Goal: Task Accomplishment & Management: Manage account settings

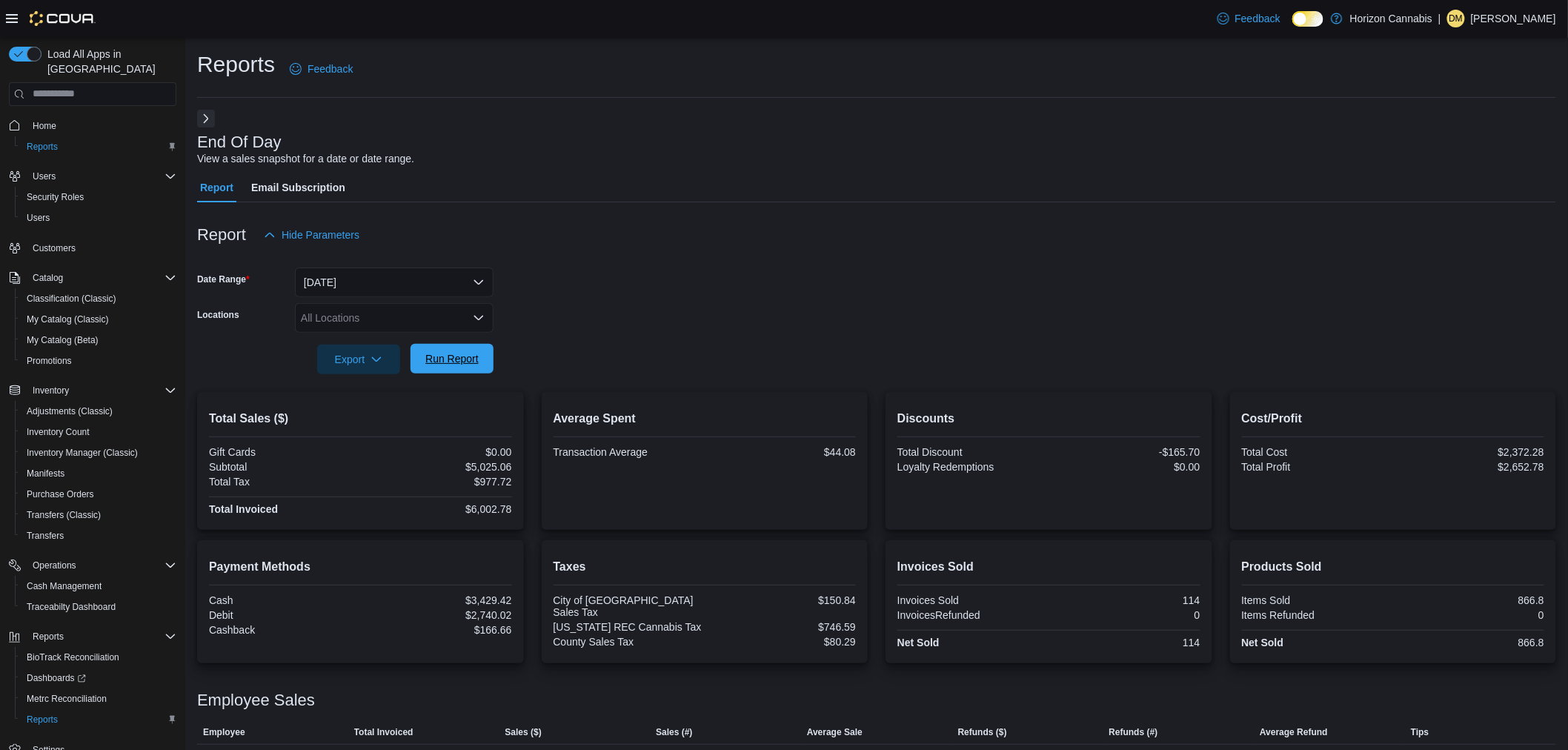
click at [444, 361] on span "Run Report" at bounding box center [452, 358] width 54 height 15
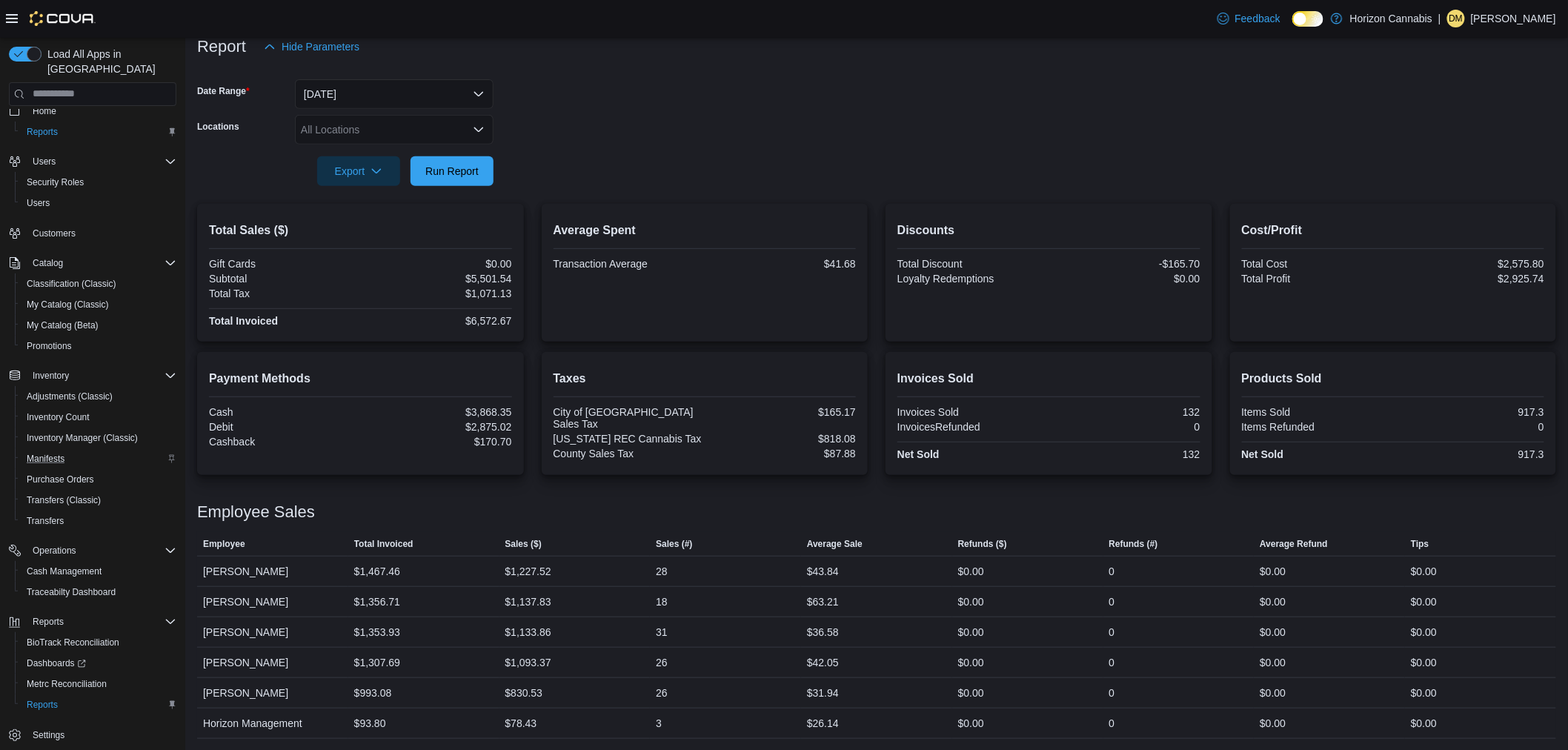
scroll to position [19, 0]
click at [40, 695] on span "Reports" at bounding box center [42, 701] width 31 height 12
click at [33, 122] on span "Reports" at bounding box center [42, 128] width 31 height 12
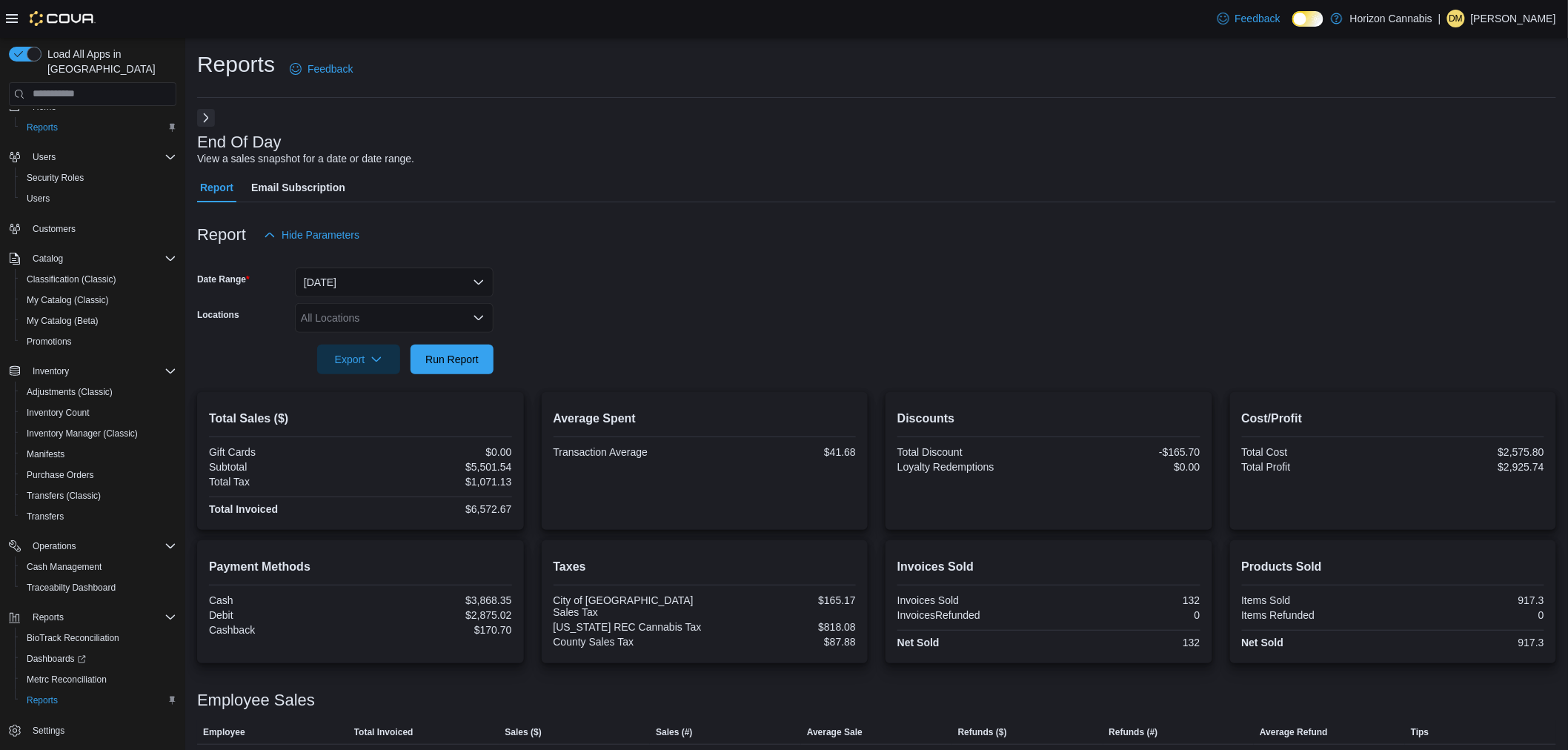
click at [200, 117] on button "Next" at bounding box center [205, 117] width 18 height 18
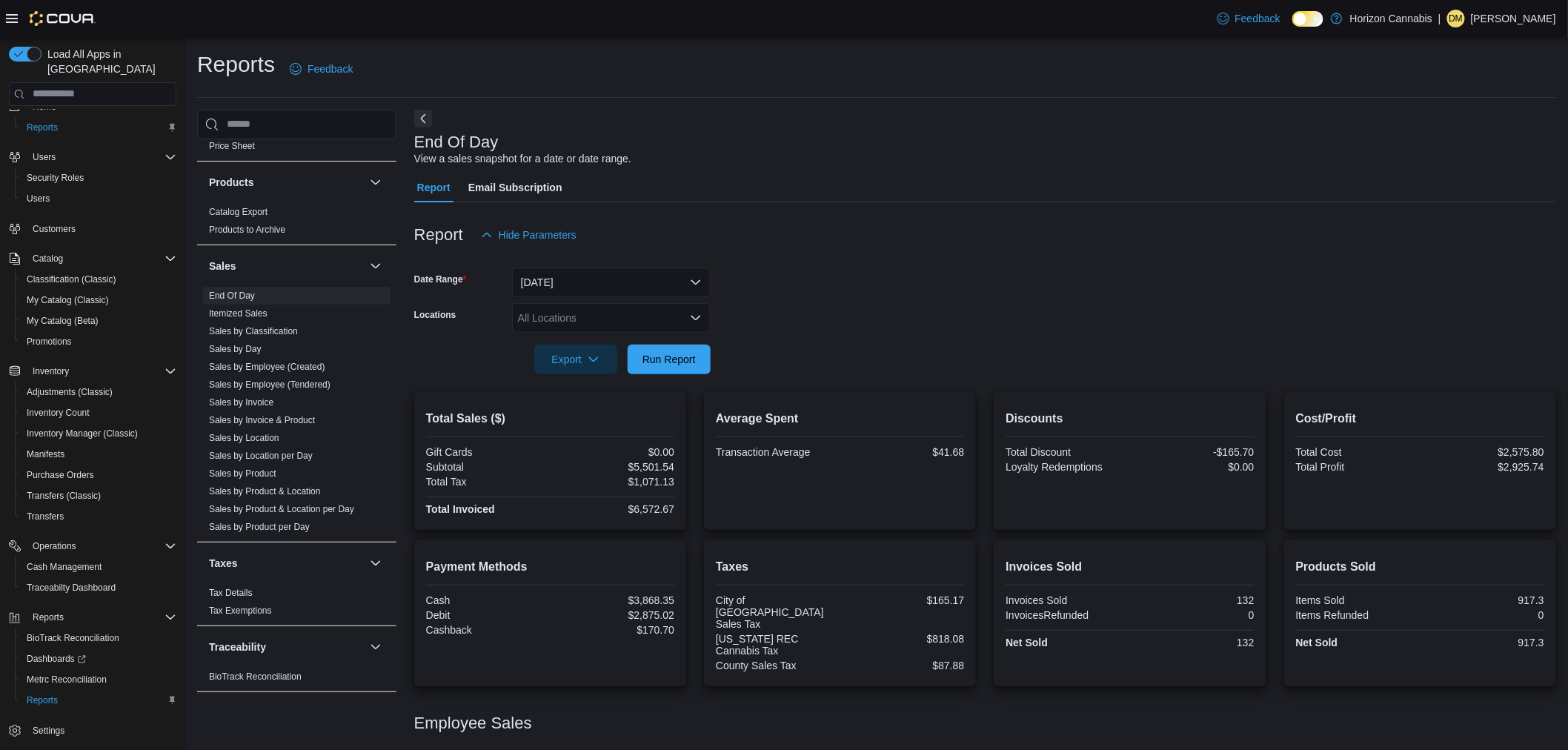
scroll to position [796, 0]
click at [261, 395] on link "Sales by Invoice" at bounding box center [241, 397] width 65 height 10
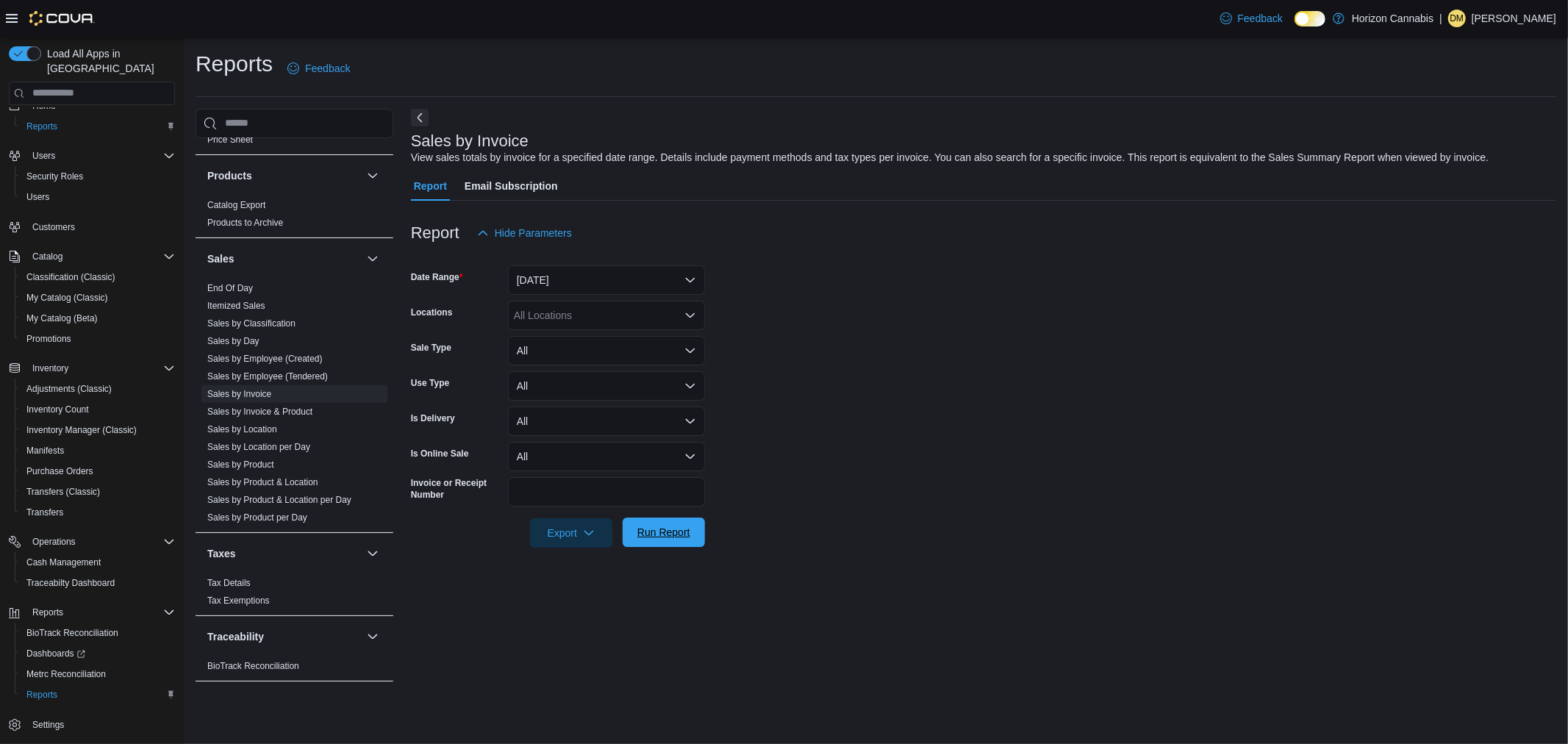
click at [685, 533] on span "Run Report" at bounding box center [664, 532] width 53 height 15
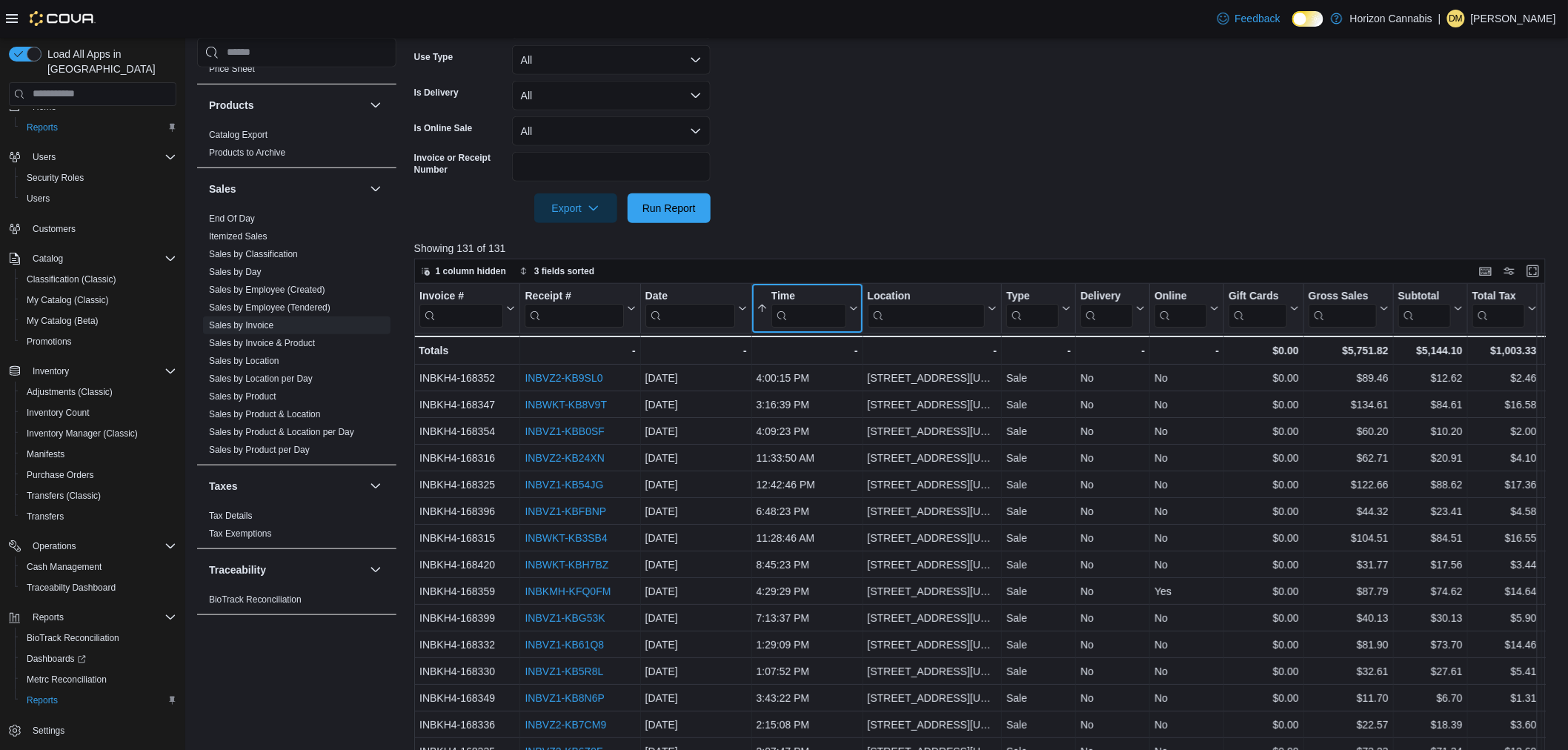
click at [759, 312] on icon at bounding box center [762, 308] width 12 height 12
click at [790, 386] on span "Sort High-Low" at bounding box center [817, 382] width 56 height 12
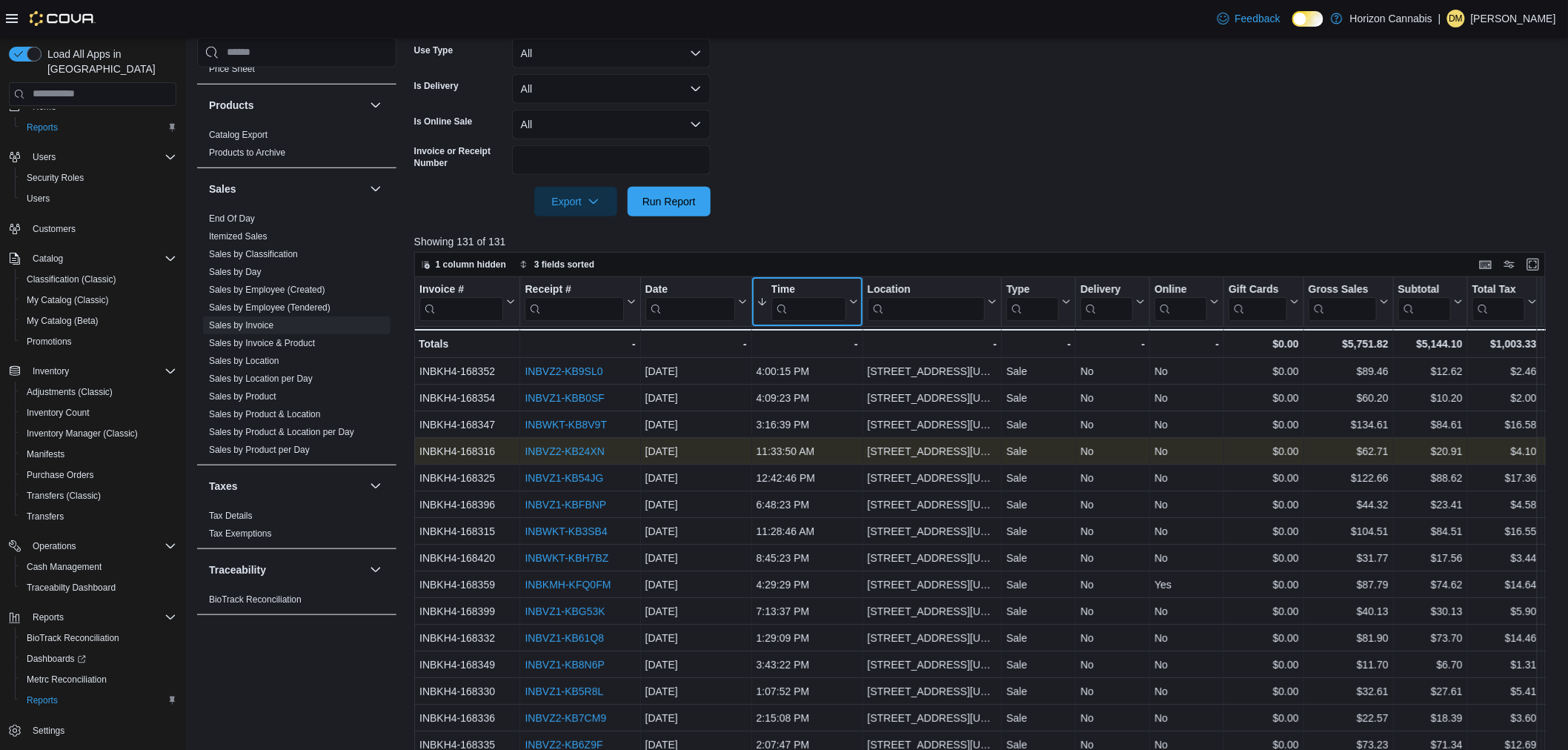
scroll to position [412, 0]
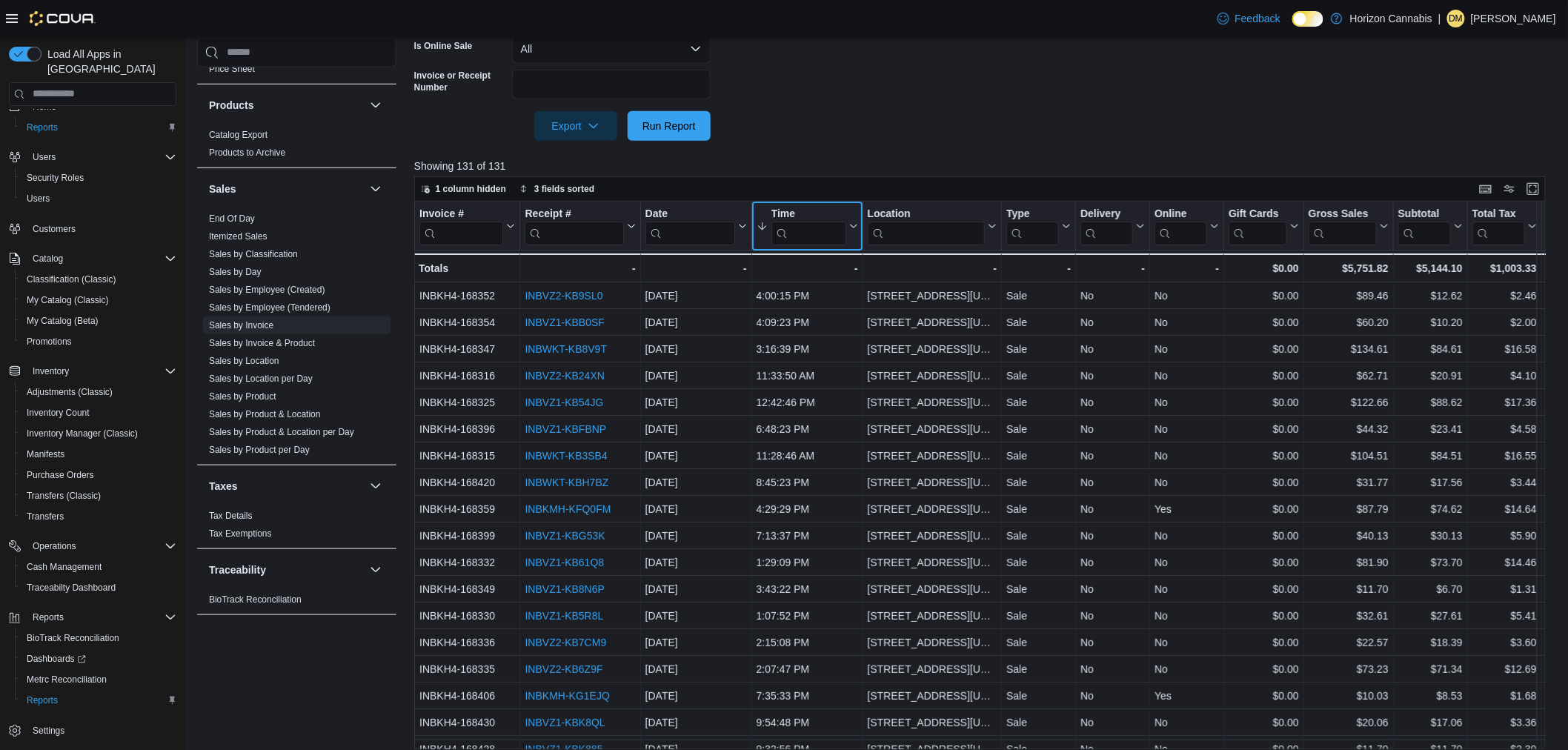
click at [764, 229] on icon at bounding box center [762, 226] width 12 height 12
click at [795, 284] on span "Sort Low-High" at bounding box center [817, 282] width 56 height 12
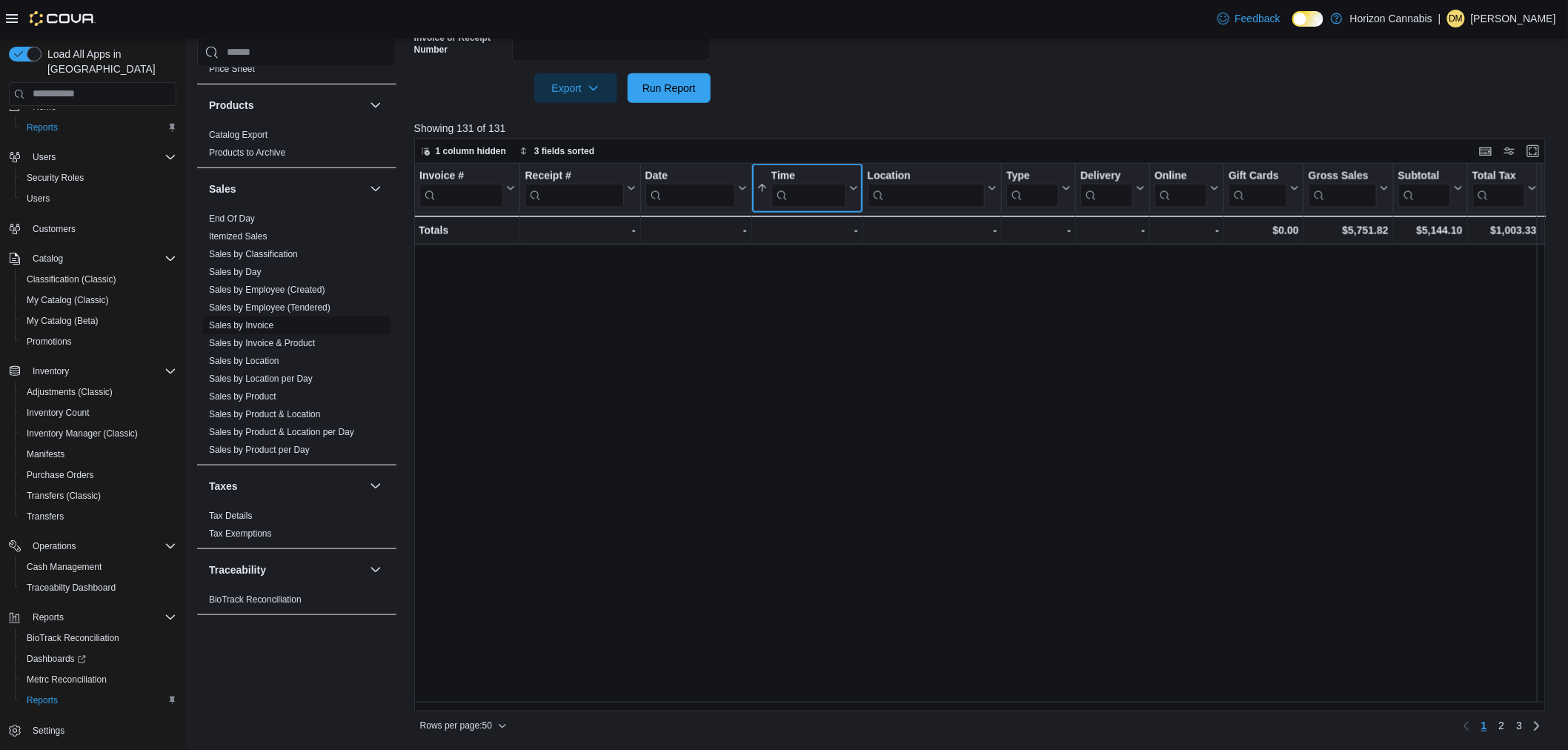
scroll to position [0, 0]
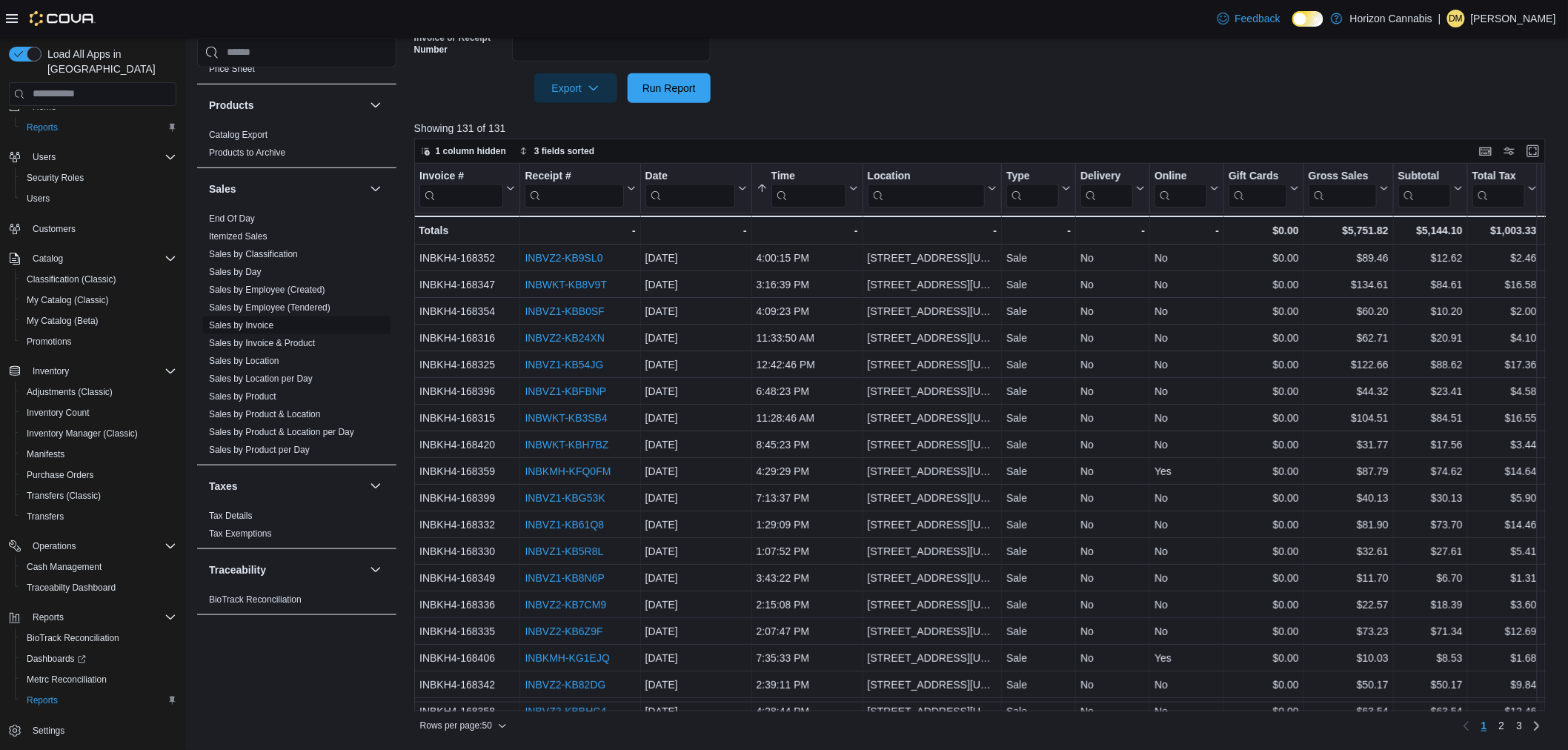
click at [249, 321] on link "Sales by Invoice" at bounding box center [241, 325] width 65 height 10
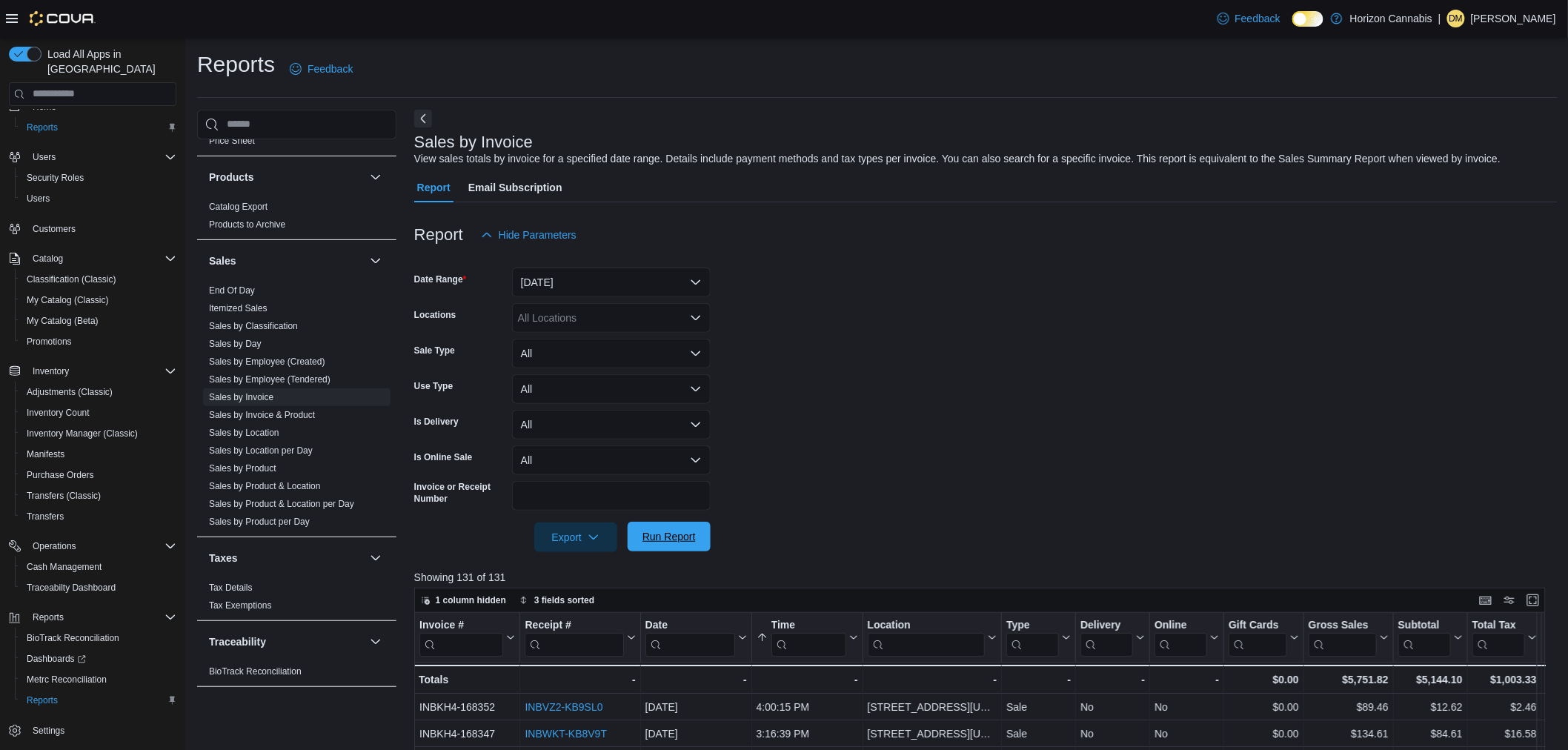
click at [686, 528] on span "Run Report" at bounding box center [670, 537] width 66 height 29
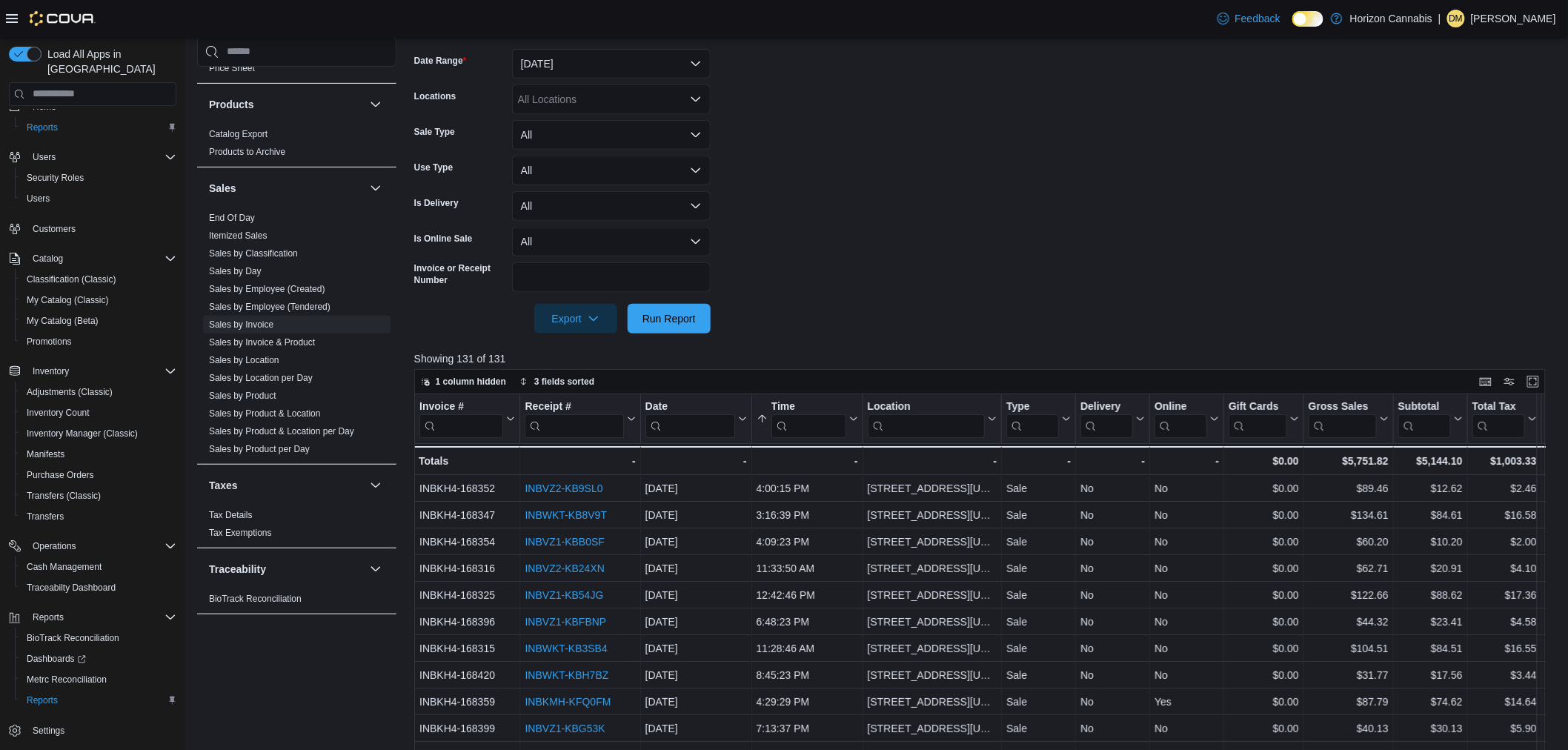
scroll to position [412, 0]
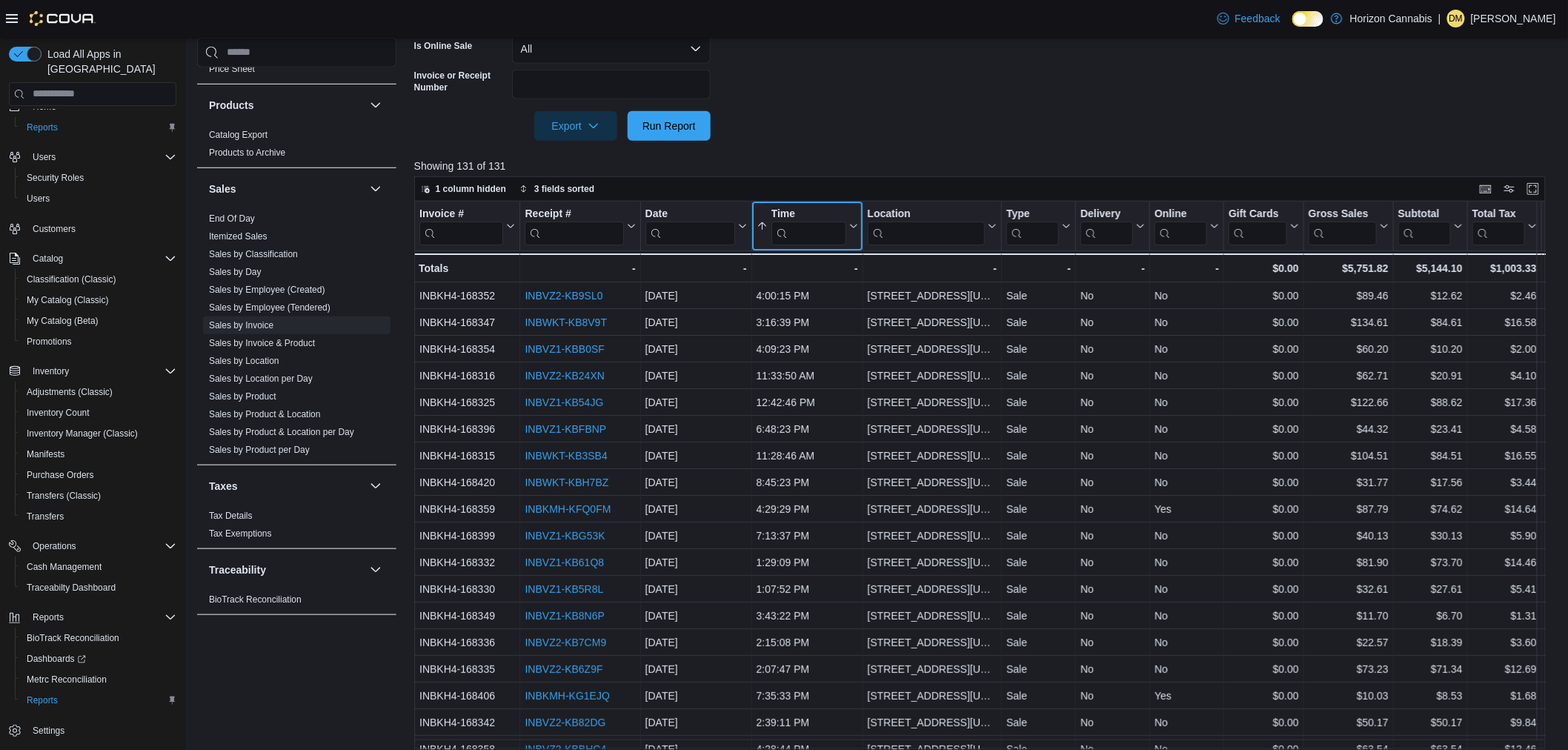
click at [760, 229] on icon at bounding box center [762, 226] width 12 height 12
click at [797, 280] on span "Sort Low-High" at bounding box center [817, 282] width 56 height 12
click at [742, 225] on icon at bounding box center [740, 226] width 12 height 9
click at [721, 298] on span "Sort High-Low" at bounding box center [706, 300] width 56 height 12
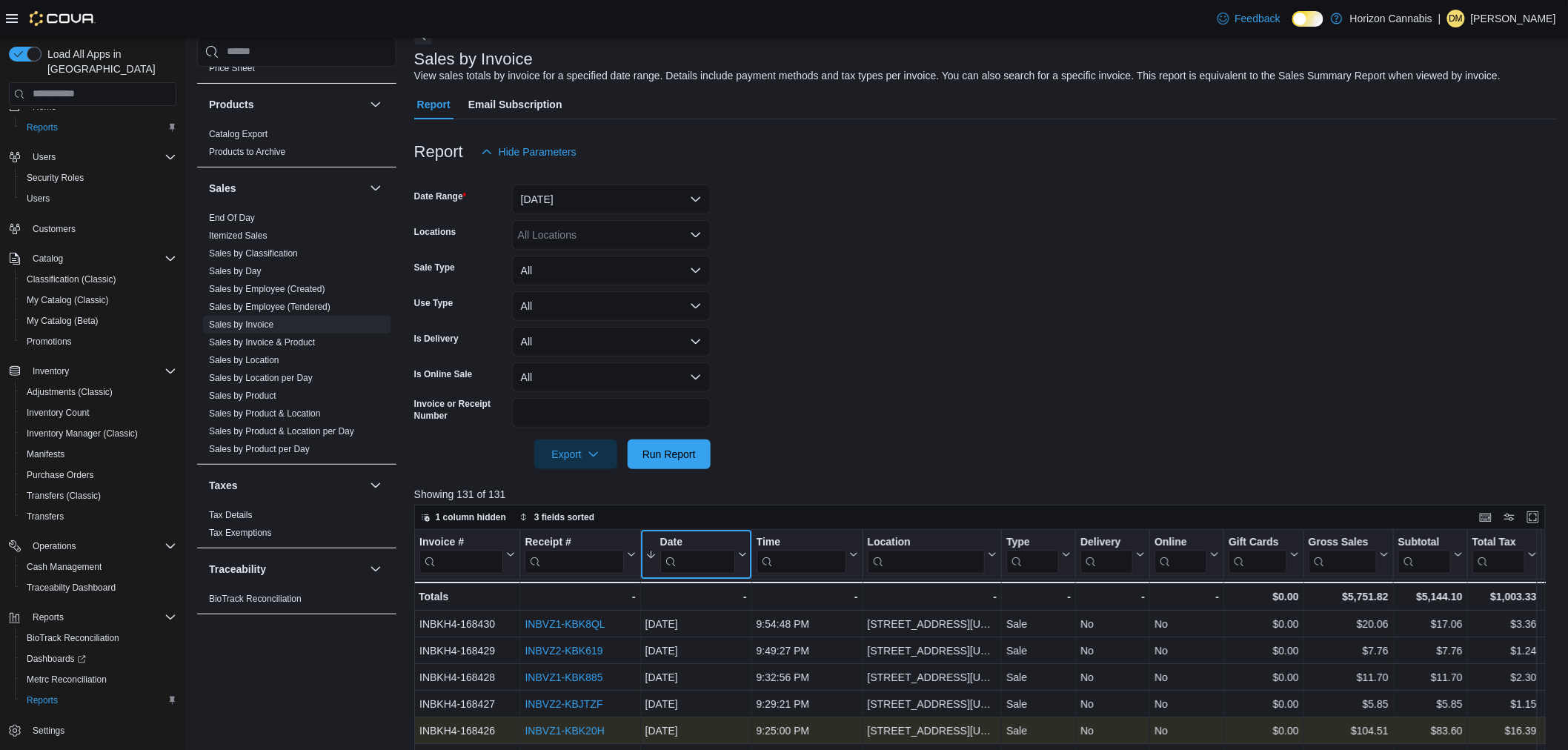
scroll to position [82, 0]
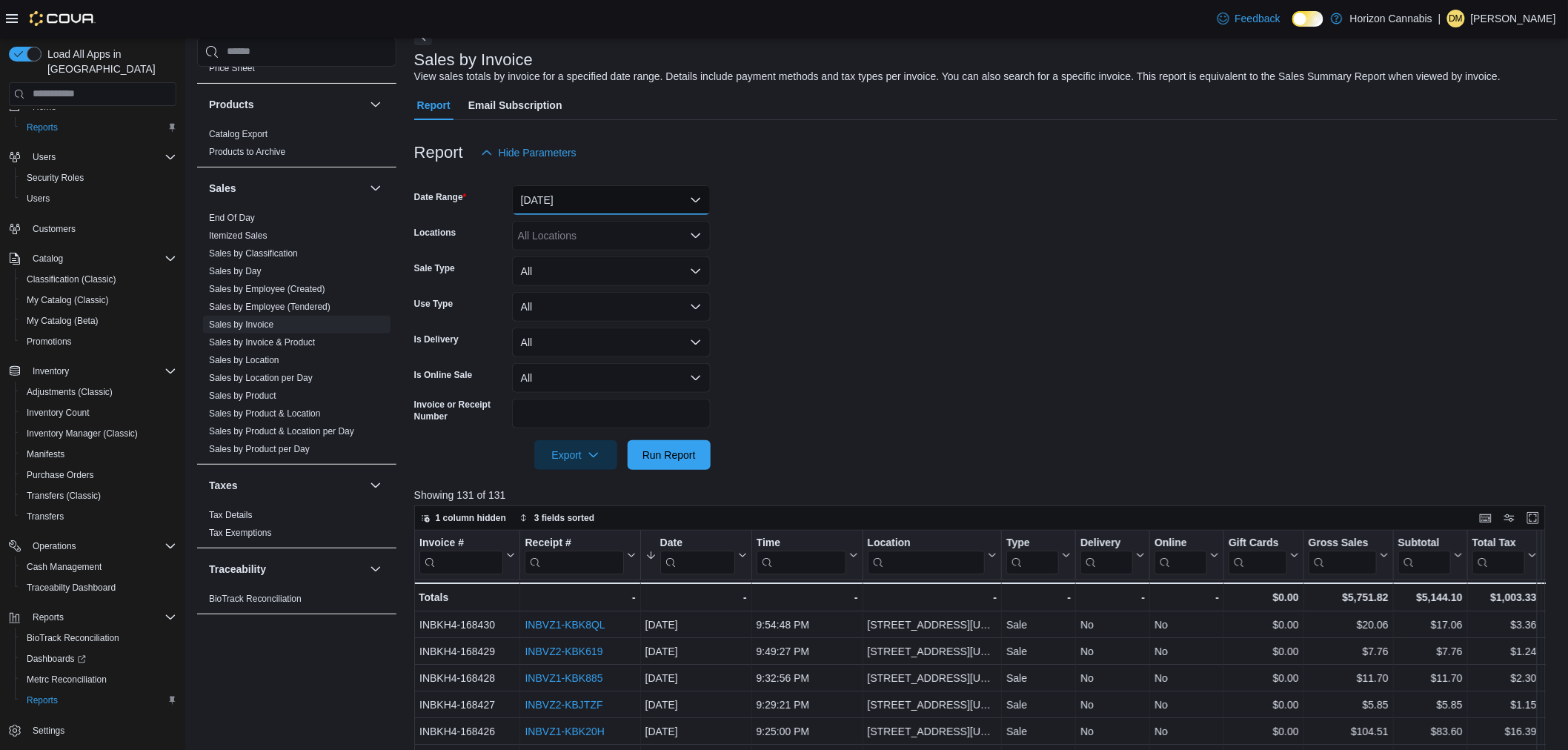
click at [616, 190] on button "Yesterday" at bounding box center [611, 200] width 198 height 29
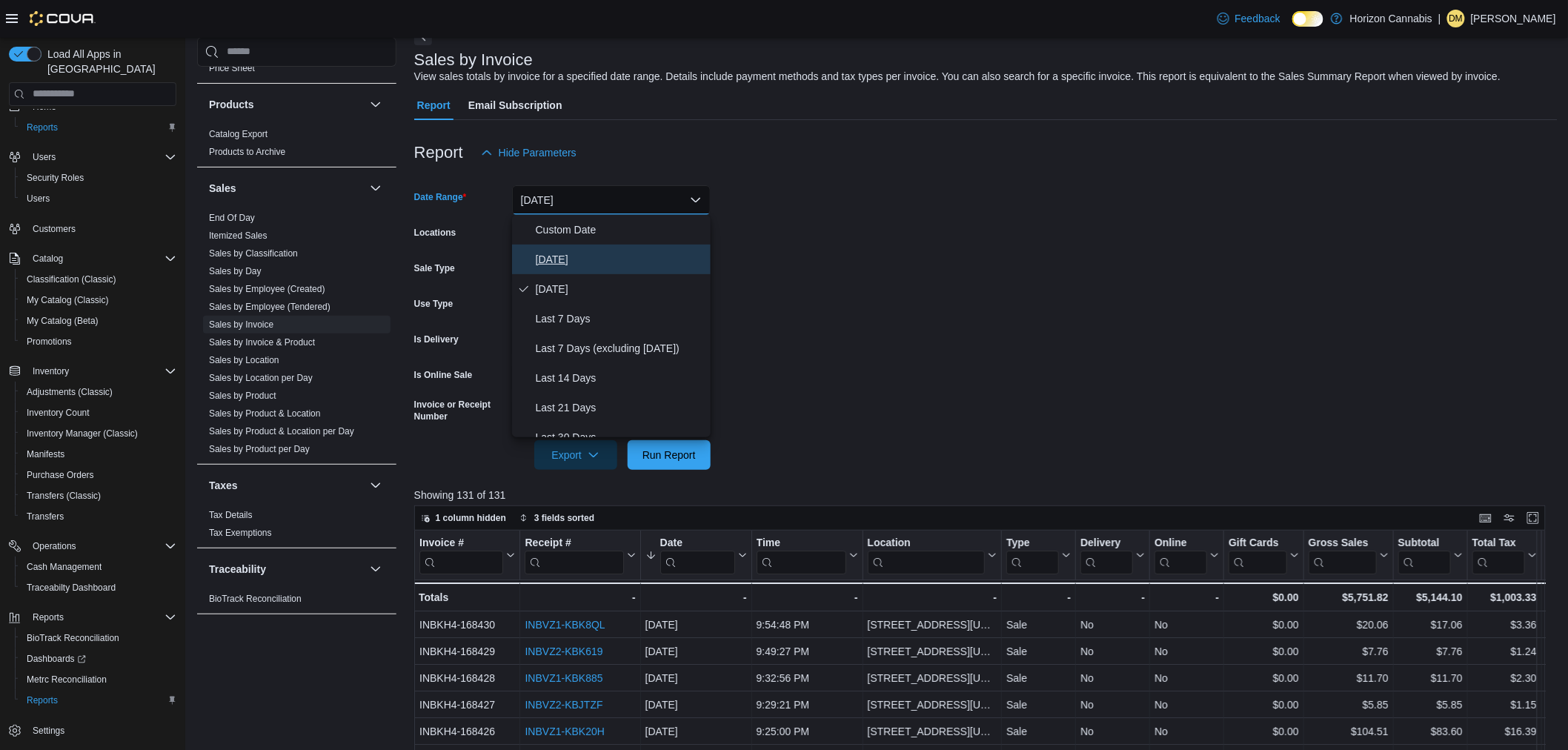
click at [598, 254] on span "Today" at bounding box center [620, 259] width 169 height 18
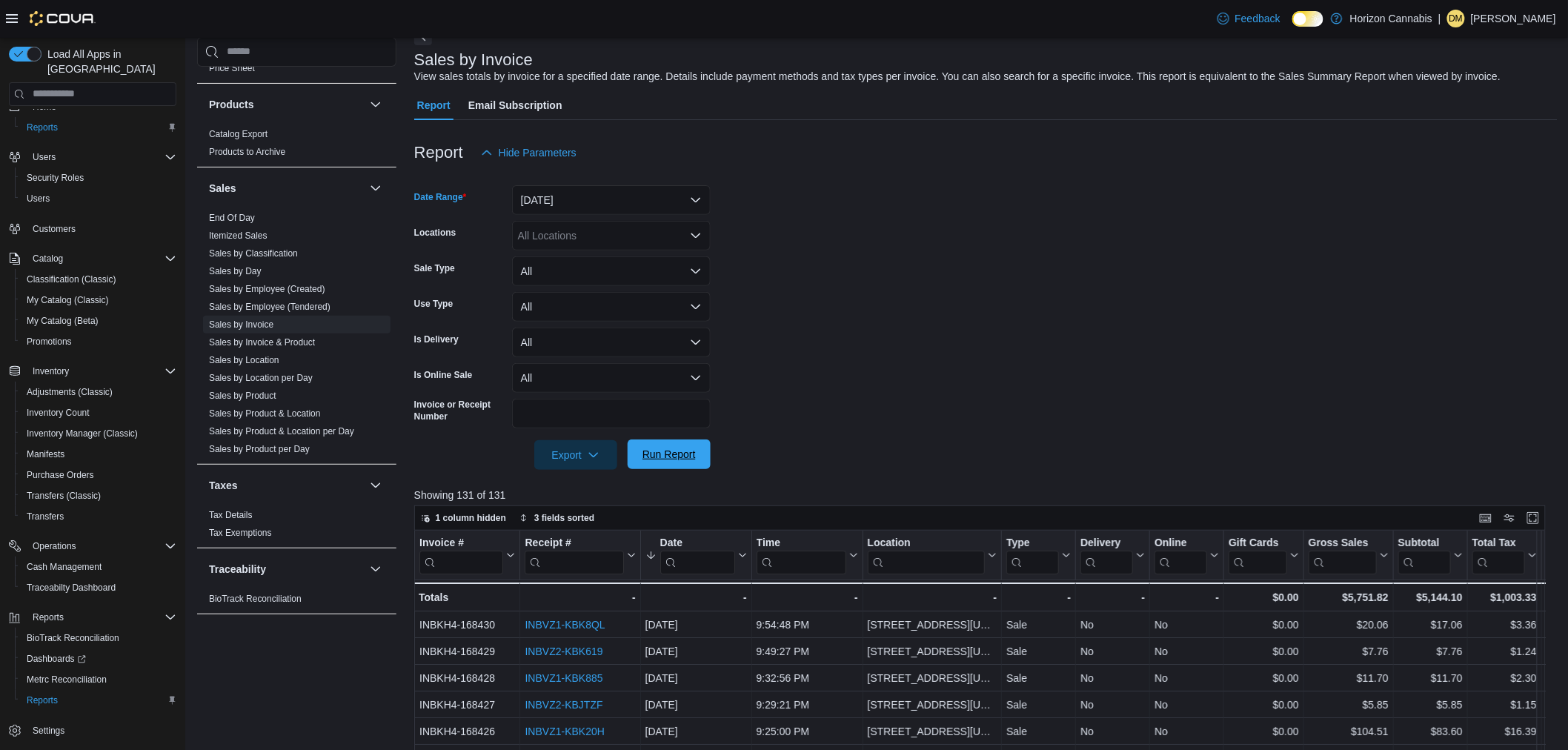
click at [664, 453] on span "Run Report" at bounding box center [670, 454] width 54 height 15
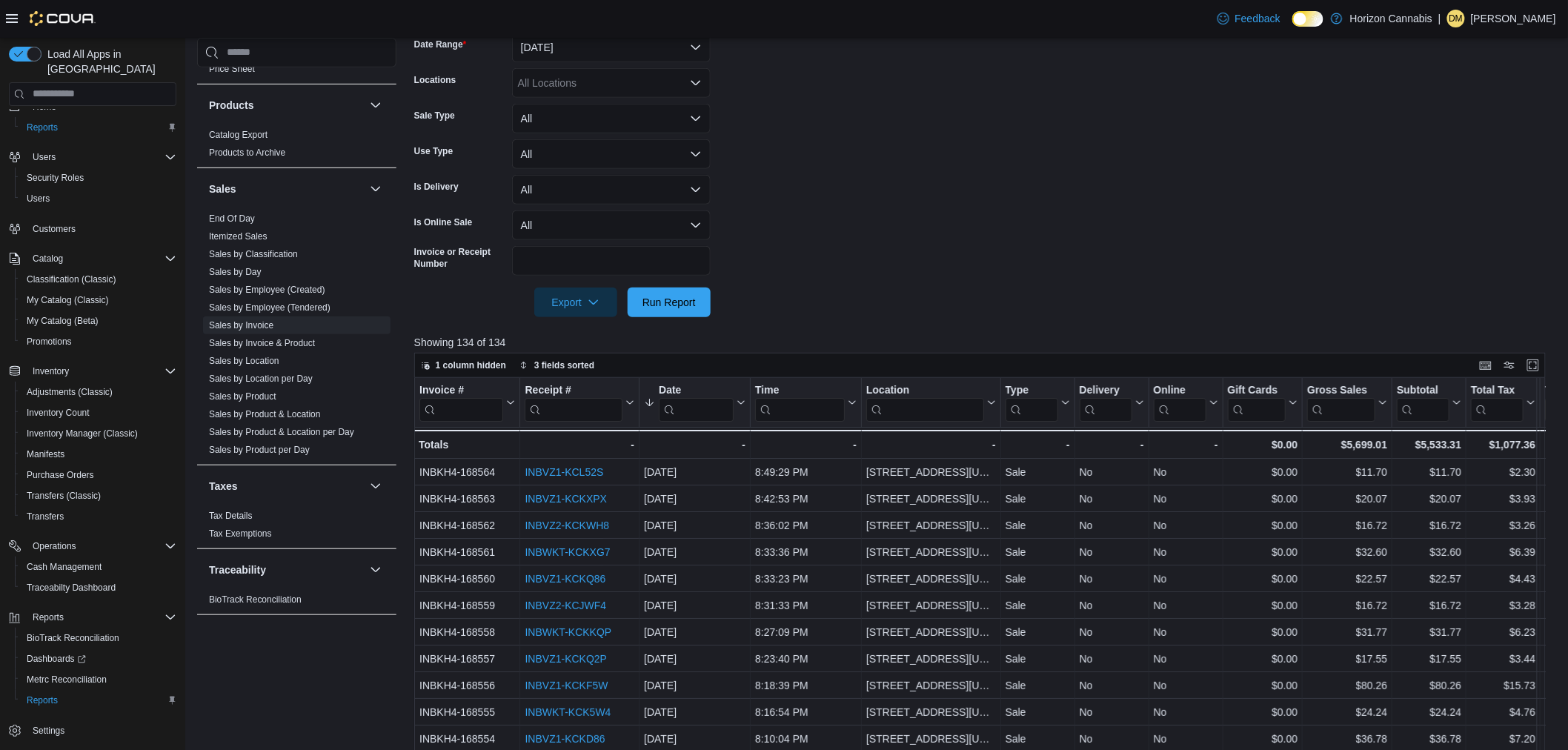
scroll to position [247, 0]
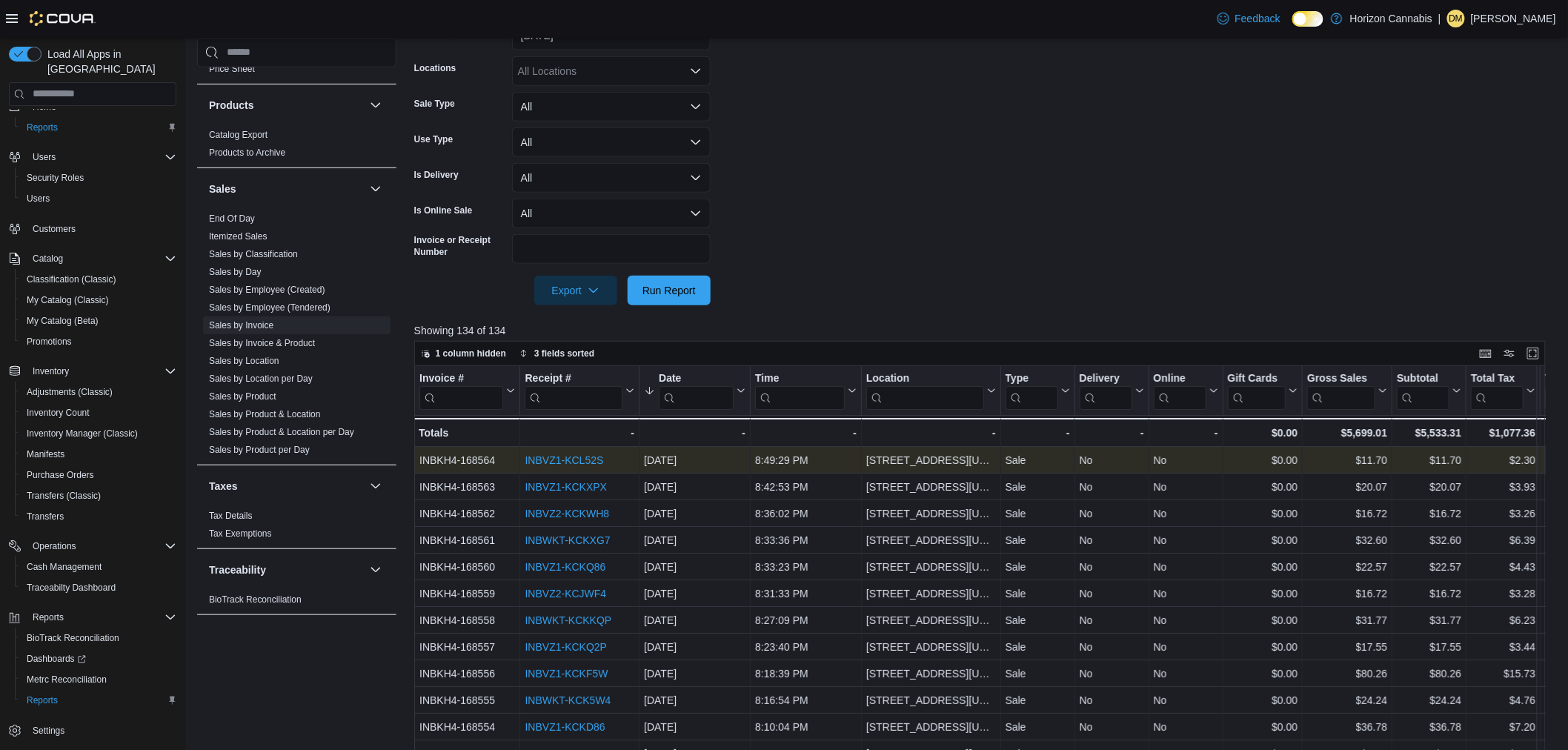
click at [589, 454] on link "INBVZ1-KCL52S" at bounding box center [564, 460] width 79 height 12
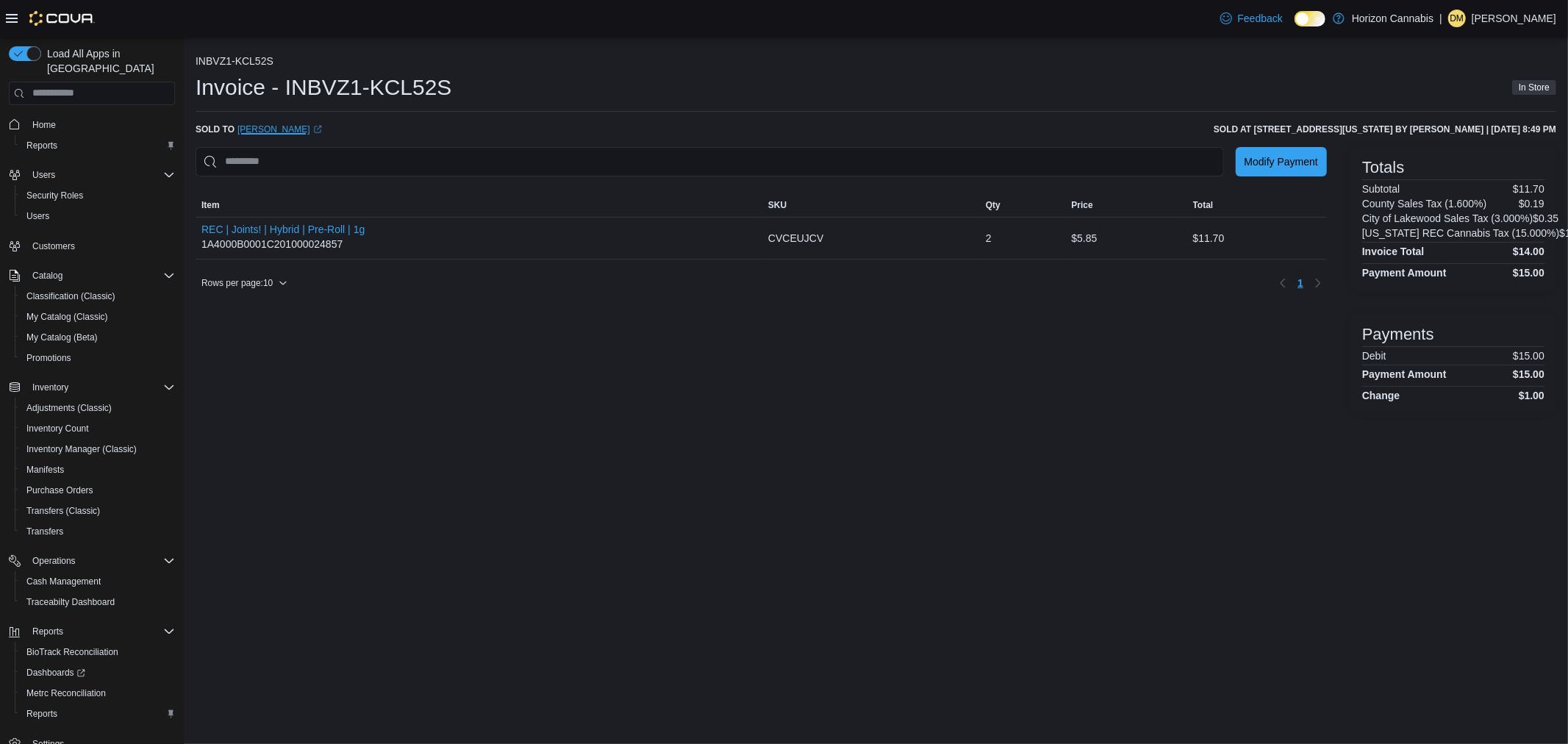
click at [276, 125] on link "[PERSON_NAME] (opens in a new tab or window)" at bounding box center [279, 129] width 85 height 12
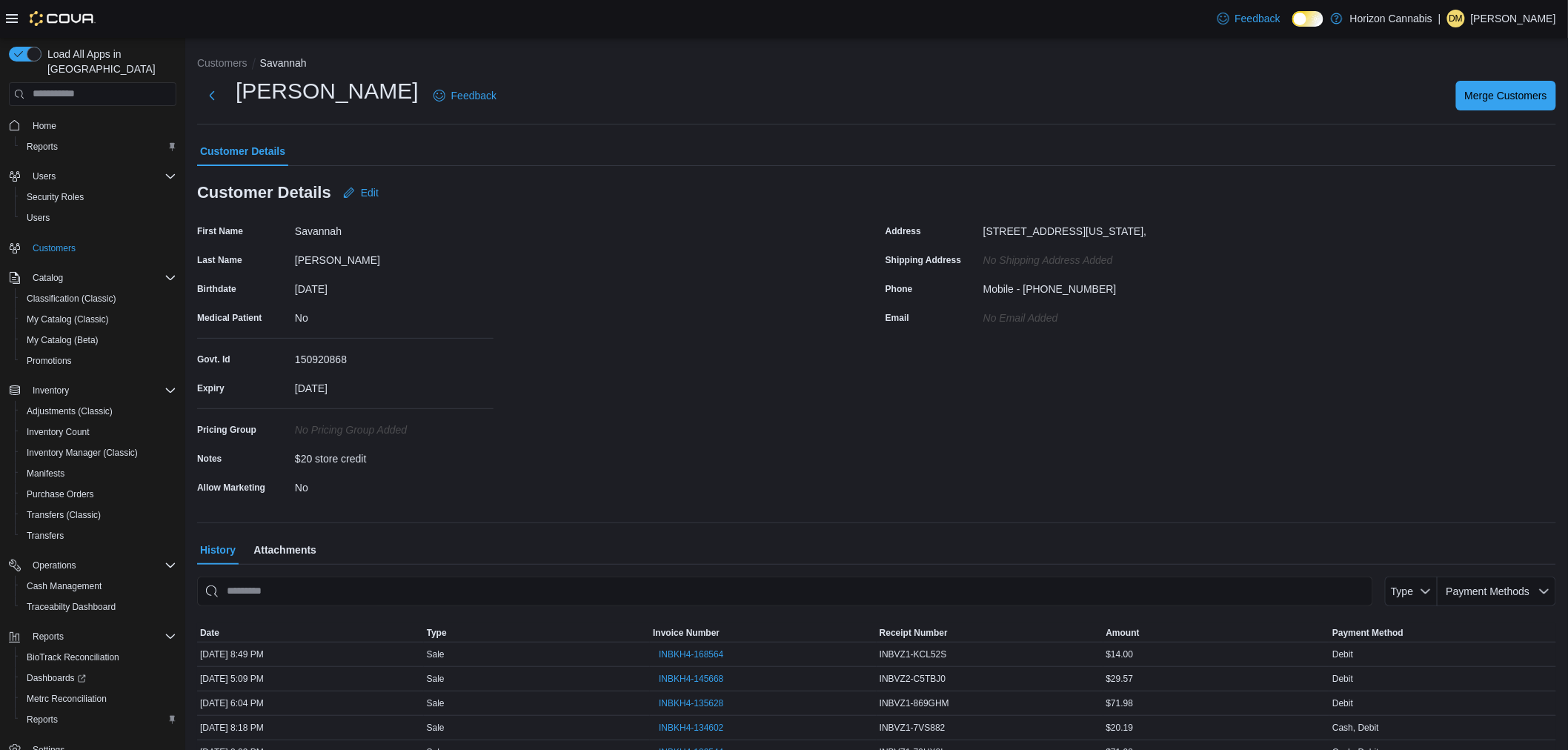
click at [321, 286] on div "March 15, 2000" at bounding box center [394, 286] width 198 height 18
click at [579, 299] on div "First Name Savannah Last Name Bates Birthdate March 15, 2000 Medical Patient No…" at bounding box center [532, 359] width 671 height 280
click at [368, 189] on span "Edit" at bounding box center [369, 192] width 18 height 15
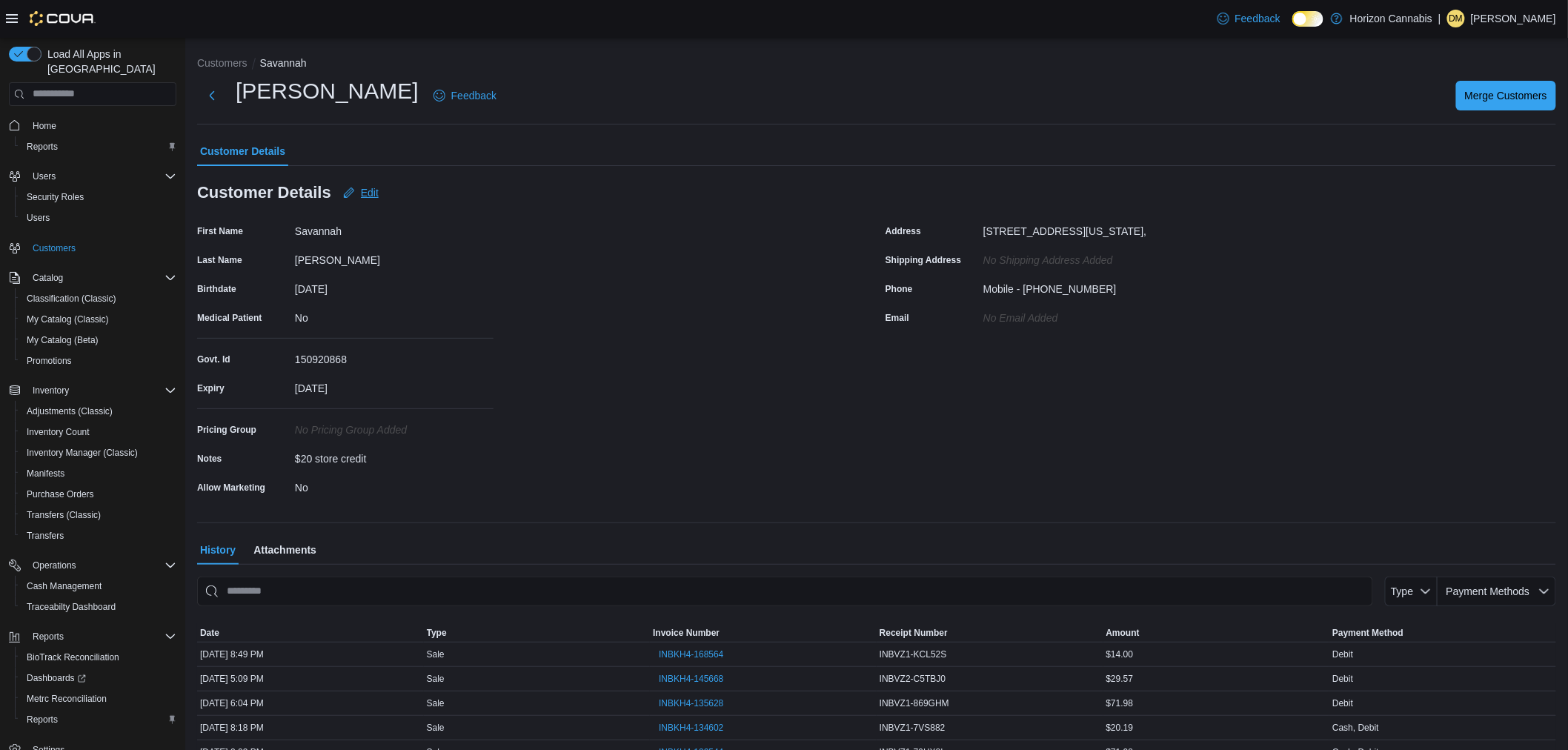
select select "******"
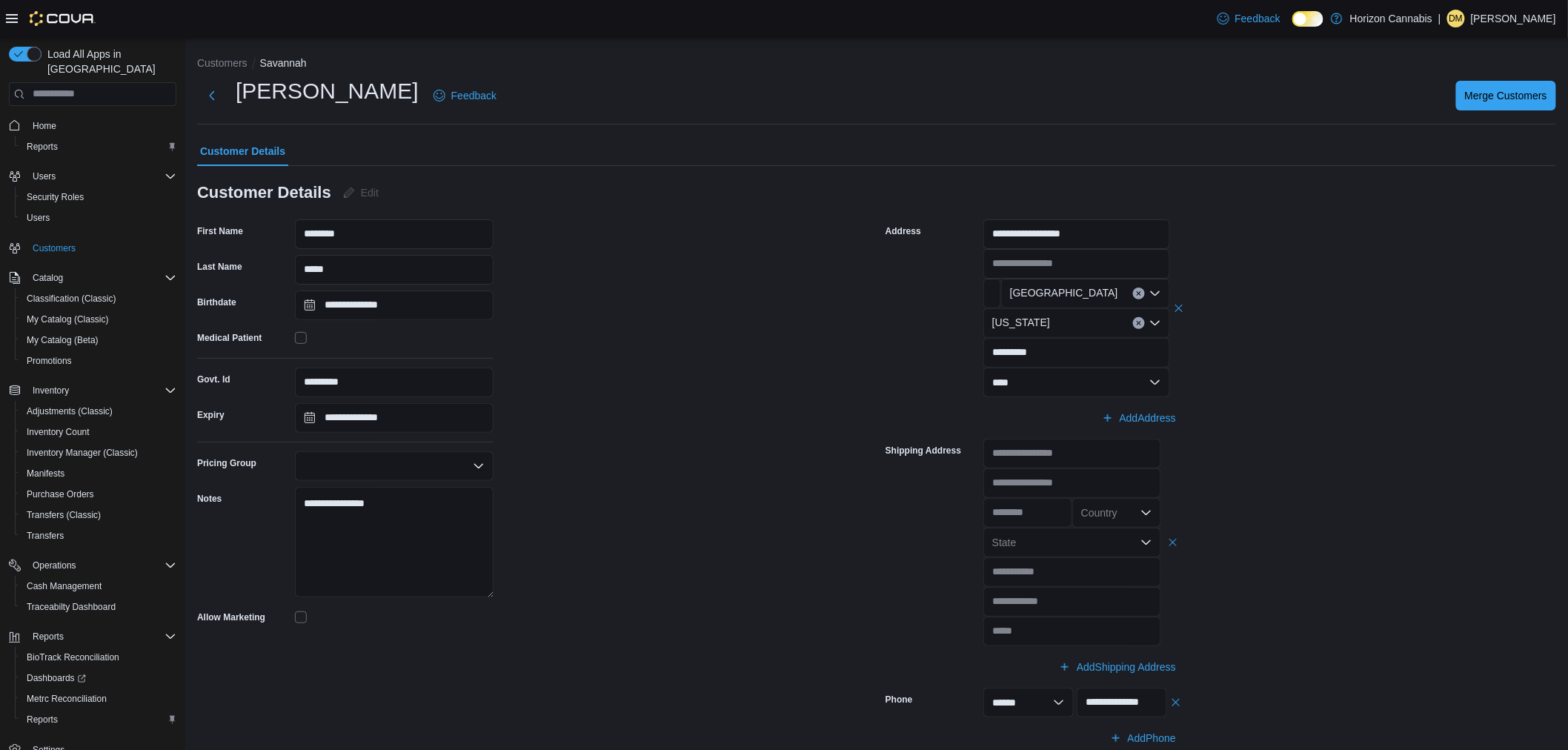
click at [247, 148] on span "Customer Details" at bounding box center [242, 151] width 85 height 29
click at [58, 117] on link "Home" at bounding box center [44, 126] width 35 height 18
